Goal: Task Accomplishment & Management: Manage account settings

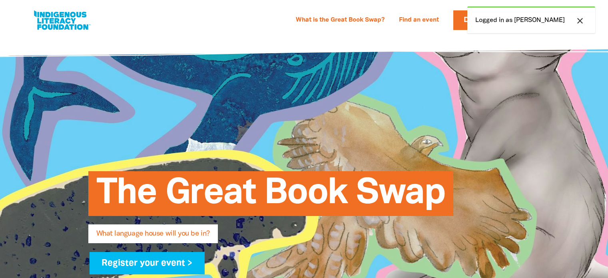
select select "high-school"
click at [579, 16] on icon "close" at bounding box center [580, 21] width 10 height 10
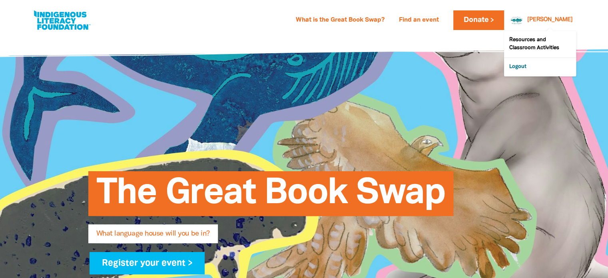
click at [520, 69] on link "Logout" at bounding box center [540, 67] width 72 height 18
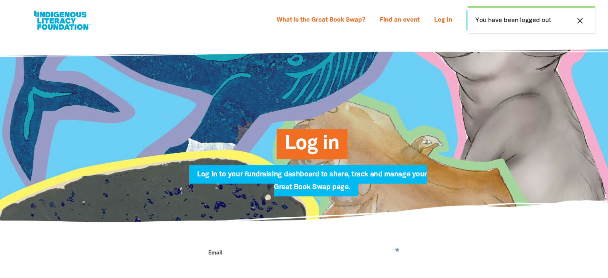
click at [580, 21] on icon "close" at bounding box center [580, 21] width 10 height 10
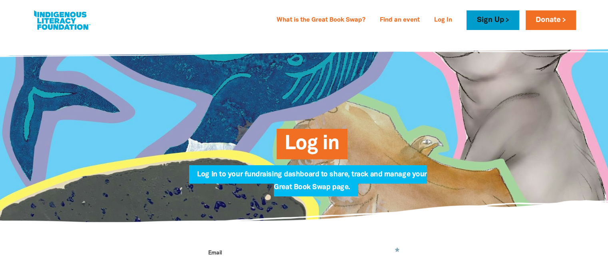
click at [500, 18] on link "Sign Up" at bounding box center [492, 20] width 52 height 20
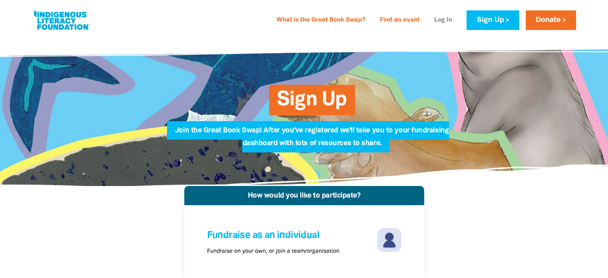
click at [439, 18] on link "Log In" at bounding box center [443, 20] width 28 height 13
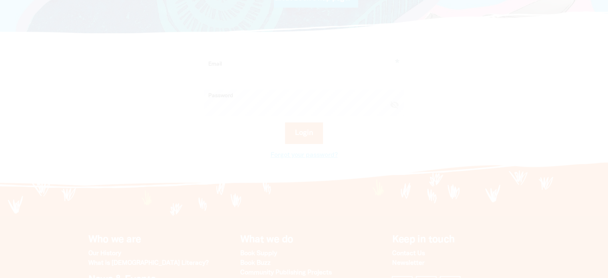
scroll to position [196, 0]
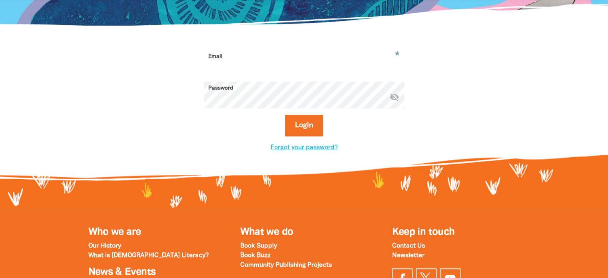
click at [246, 63] on input "Email" at bounding box center [304, 62] width 200 height 25
type input "[EMAIL_ADDRESS][DOMAIN_NAME]"
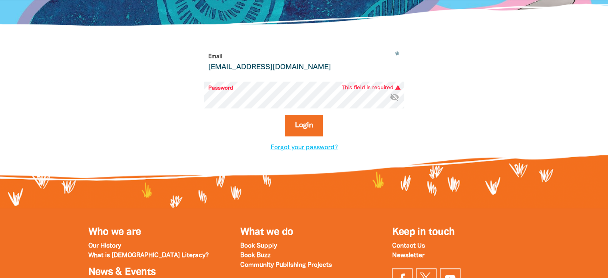
drag, startPoint x: 309, startPoint y: 66, endPoint x: 125, endPoint y: 62, distance: 183.9
click at [125, 62] on div "* Email [EMAIL_ADDRESS][DOMAIN_NAME] Password * visibility_off This field is re…" at bounding box center [304, 101] width 480 height 150
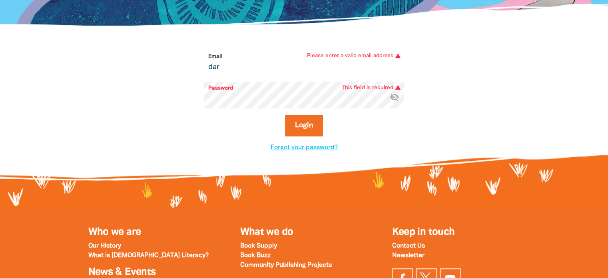
type input "[PERSON_NAME][EMAIL_ADDRESS][PERSON_NAME][DOMAIN_NAME]"
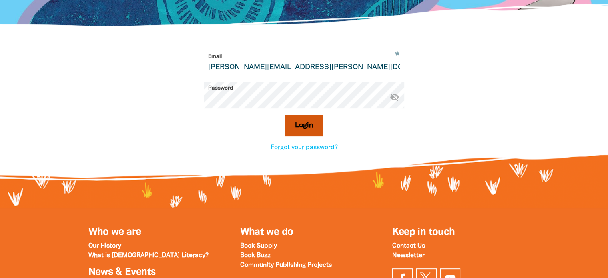
click at [307, 124] on button "Login" at bounding box center [304, 126] width 38 height 22
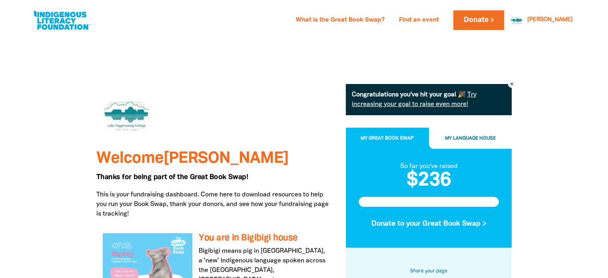
click at [375, 140] on span "My Great Book Swap" at bounding box center [387, 138] width 53 height 4
click at [437, 112] on div "Congratulations you've hit your goal 🎉 Try increasing your goal to raise even m…" at bounding box center [429, 99] width 166 height 31
click at [425, 104] on link "Try increasing your goal to raise even more!" at bounding box center [414, 99] width 125 height 15
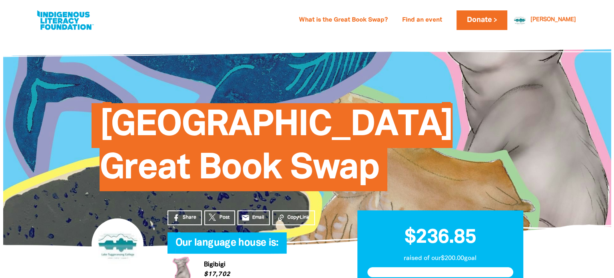
scroll to position [167, 0]
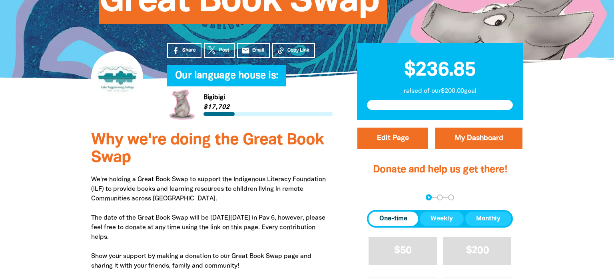
select select "ACT"
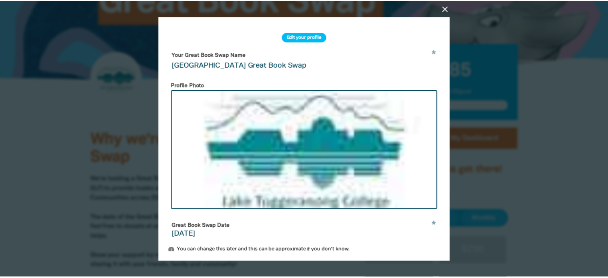
scroll to position [72, 0]
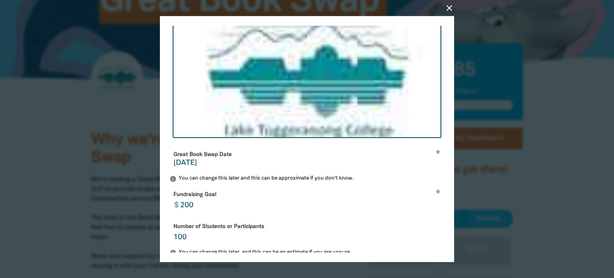
click at [447, 9] on icon "close" at bounding box center [449, 8] width 10 height 10
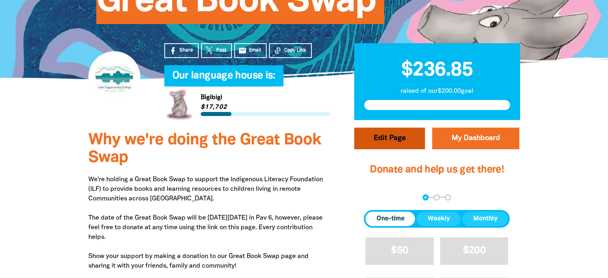
click at [397, 136] on button "Edit Page" at bounding box center [389, 139] width 71 height 22
select select "ACT"
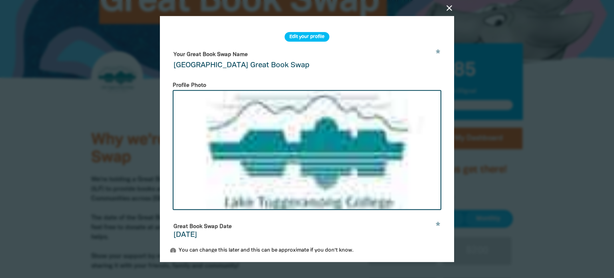
click at [451, 6] on icon "close" at bounding box center [449, 8] width 10 height 10
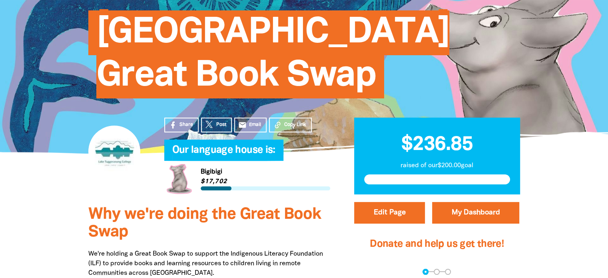
scroll to position [93, 0]
click at [341, 23] on span "[GEOGRAPHIC_DATA] Great Book Swap" at bounding box center [272, 57] width 353 height 82
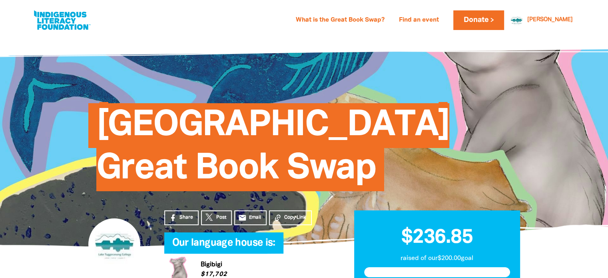
click at [24, 204] on div at bounding box center [304, 141] width 608 height 210
click at [419, 40] on div "What is the Great Book Swap? Find an event Log In Sign Up Donate [PERSON_NAME] …" at bounding box center [304, 20] width 560 height 40
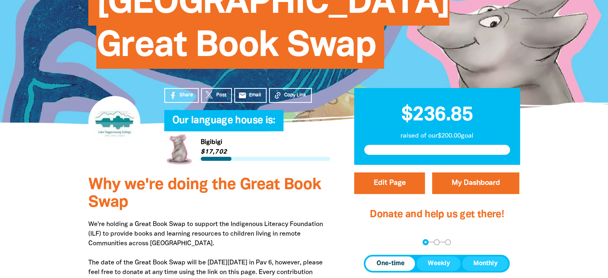
scroll to position [125, 0]
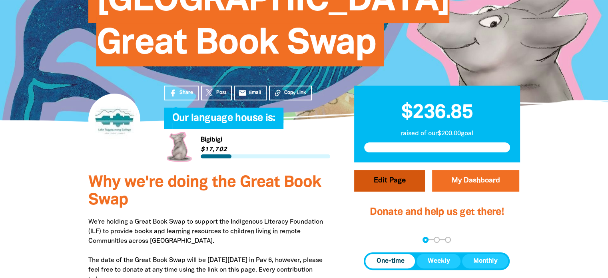
click at [401, 186] on button "Edit Page" at bounding box center [389, 181] width 71 height 22
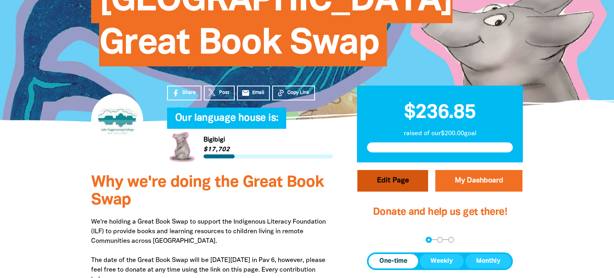
select select "ACT"
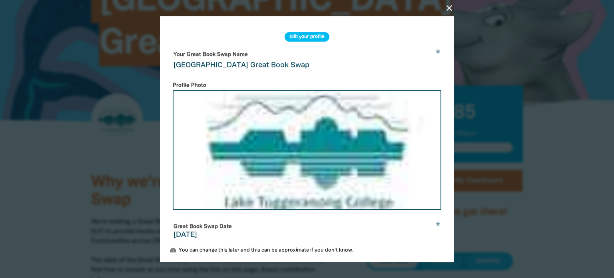
click at [450, 8] on icon "close" at bounding box center [449, 8] width 10 height 10
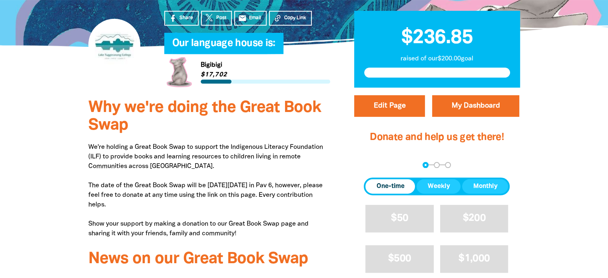
scroll to position [169, 0]
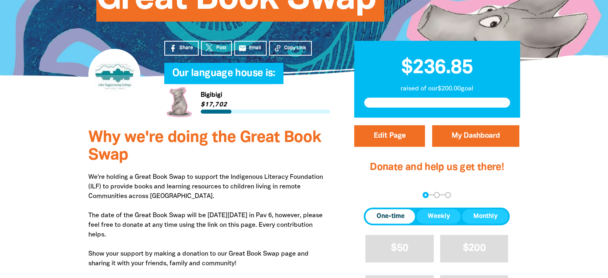
click at [418, 88] on p "raised of our $200.00 goal" at bounding box center [437, 89] width 146 height 10
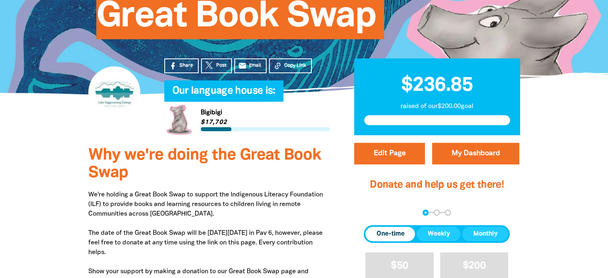
scroll to position [153, 0]
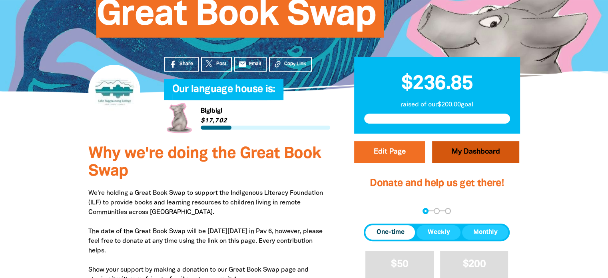
click at [469, 141] on link "My Dashboard" at bounding box center [475, 152] width 87 height 22
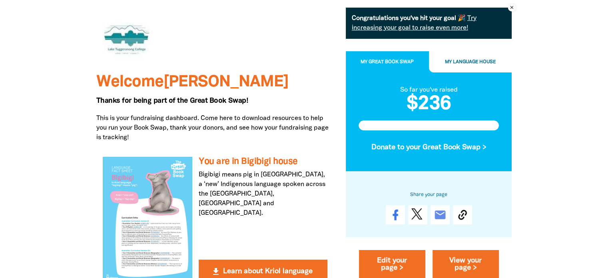
scroll to position [76, 0]
